Goal: Transaction & Acquisition: Purchase product/service

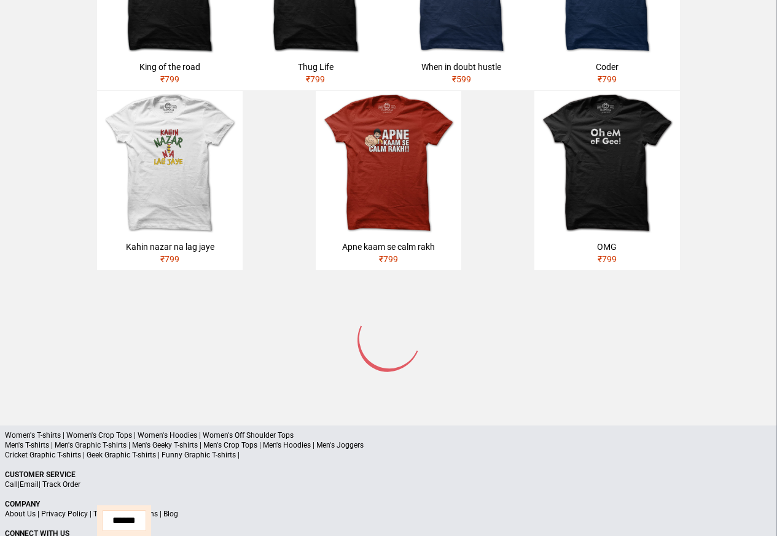
scroll to position [587, 0]
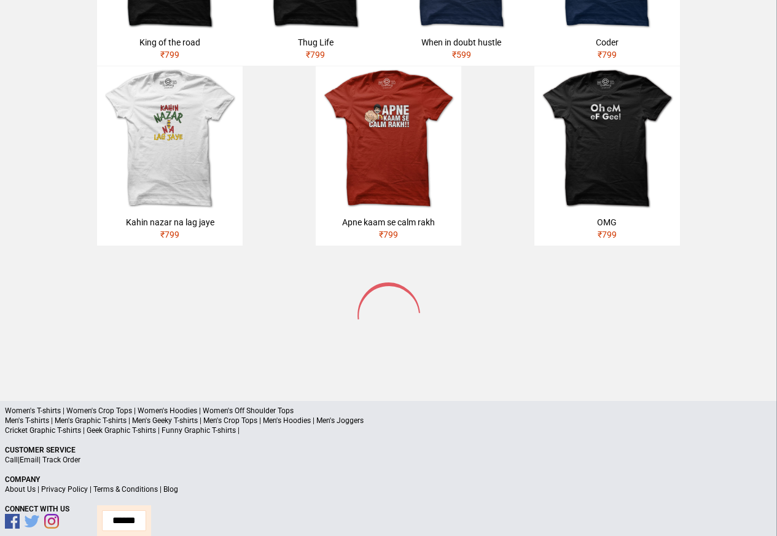
click at [189, 426] on p "Cricket Graphic T-shirts | Geek Graphic T-shirts | Funny Graphic T-shirts |" at bounding box center [388, 431] width 767 height 10
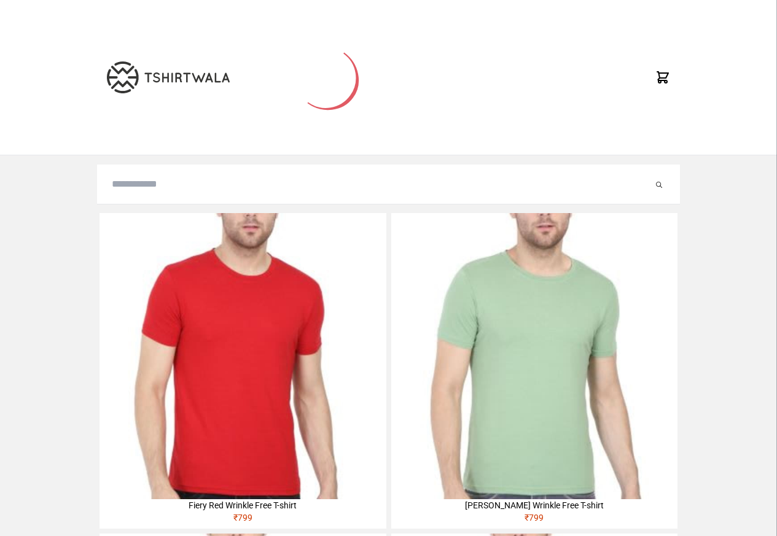
click at [138, 193] on div at bounding box center [388, 185] width 583 height 40
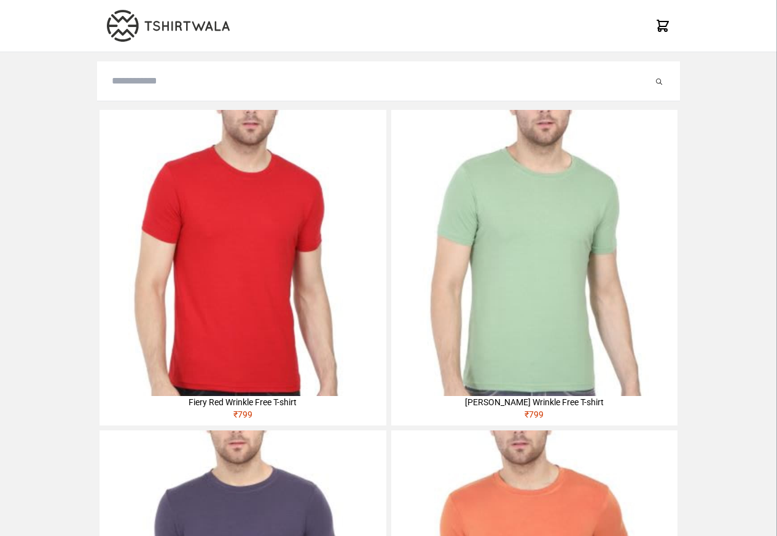
click at [131, 193] on img at bounding box center [243, 253] width 286 height 286
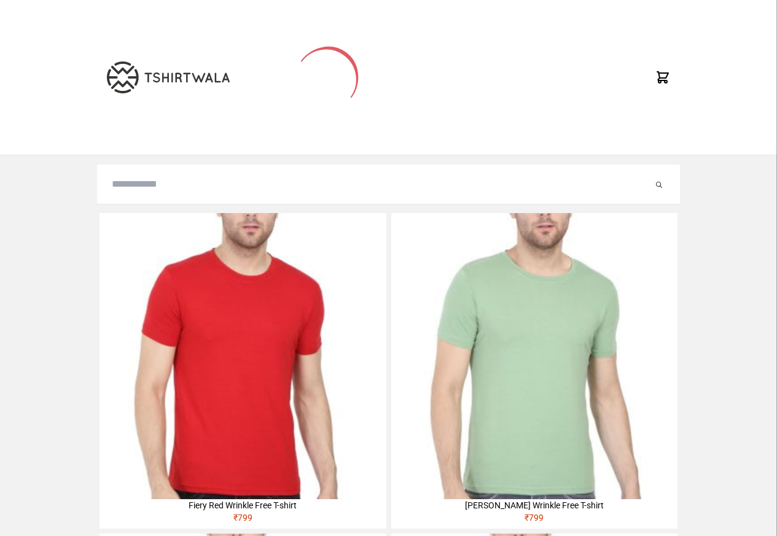
click at [143, 194] on div at bounding box center [388, 185] width 583 height 40
